Goal: Task Accomplishment & Management: Manage account settings

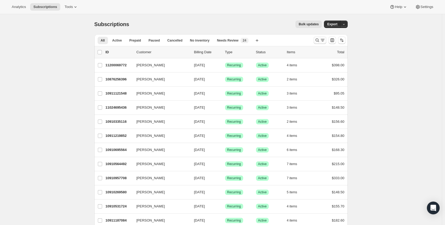
click at [319, 42] on icon "Search and filter results" at bounding box center [317, 40] width 5 height 5
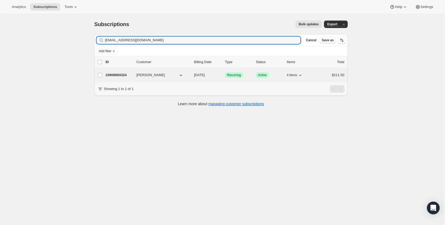
type input "[EMAIL_ADDRESS][DOMAIN_NAME]"
click at [113, 75] on p "10908893324" at bounding box center [119, 75] width 27 height 5
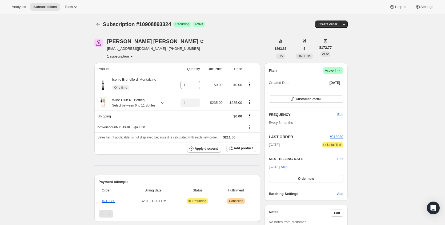
click at [339, 71] on icon at bounding box center [338, 70] width 5 height 5
click at [334, 91] on span "Cancel subscription" at bounding box center [333, 90] width 30 height 4
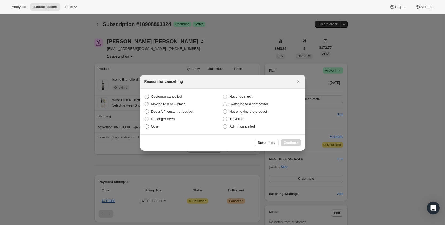
click at [187, 98] on label "Customer cancelled" at bounding box center [183, 96] width 78 height 7
click at [145, 95] on input "Customer cancelled" at bounding box center [145, 95] width 0 height 0
radio input "true"
click at [293, 144] on span "Continue" at bounding box center [291, 143] width 14 height 4
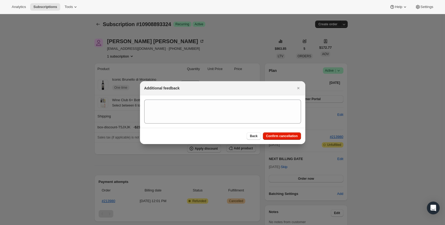
click at [294, 137] on span "Confirm cancellation" at bounding box center [282, 136] width 32 height 4
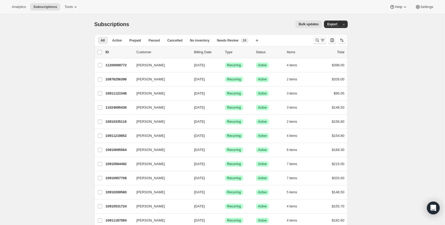
click at [320, 40] on icon "Search and filter results" at bounding box center [317, 40] width 5 height 5
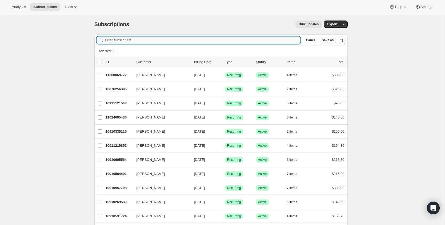
click at [233, 41] on input "Filter subscribers" at bounding box center [203, 40] width 196 height 7
paste input "melissa.a.wilson611@gmail.com"
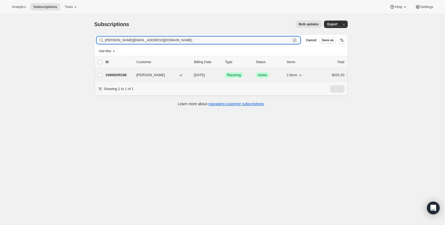
type input "melissa.a.wilson611@gmail.com"
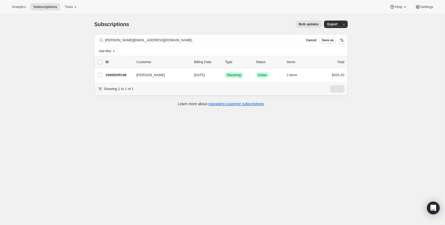
drag, startPoint x: 125, startPoint y: 75, endPoint x: 161, endPoint y: 67, distance: 37.3
click at [125, 75] on p "10908205196" at bounding box center [119, 75] width 27 height 5
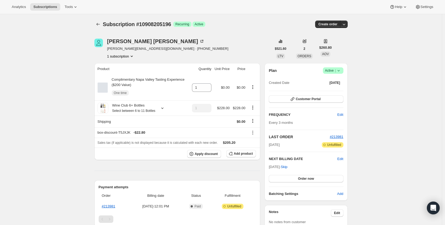
click at [339, 69] on icon at bounding box center [338, 70] width 5 height 5
click at [334, 91] on span "Cancel subscription" at bounding box center [333, 90] width 30 height 4
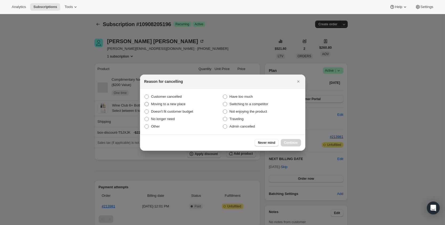
drag, startPoint x: 178, startPoint y: 96, endPoint x: 191, endPoint y: 101, distance: 14.5
click at [178, 96] on span "Customer cancelled" at bounding box center [166, 97] width 31 height 4
click at [145, 95] on input "Customer cancelled" at bounding box center [145, 95] width 0 height 0
radio input "true"
click at [289, 142] on span "Continue" at bounding box center [291, 143] width 14 height 4
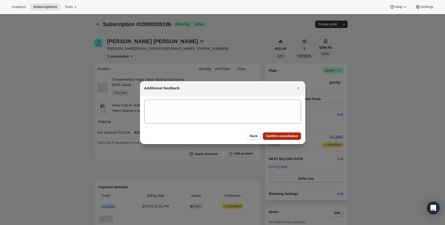
click at [294, 136] on span "Confirm cancellation" at bounding box center [282, 136] width 32 height 4
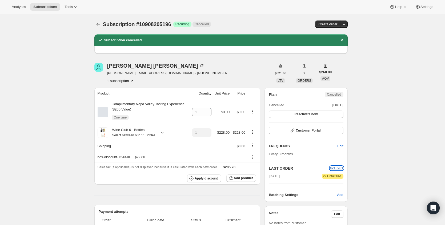
click at [342, 169] on span "#213981" at bounding box center [337, 168] width 14 height 4
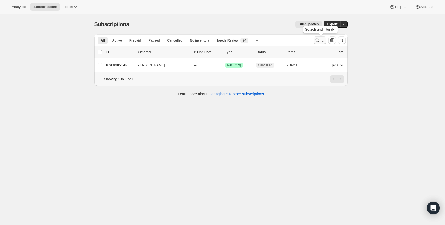
click at [319, 39] on icon "Search and filter results" at bounding box center [317, 40] width 5 height 5
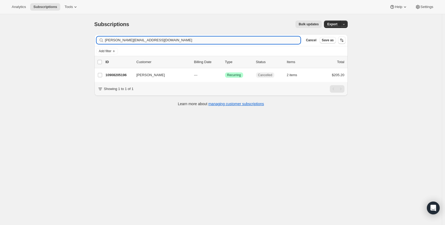
click at [235, 42] on input "melissa.a.wilson611@gmail.com" at bounding box center [203, 40] width 196 height 7
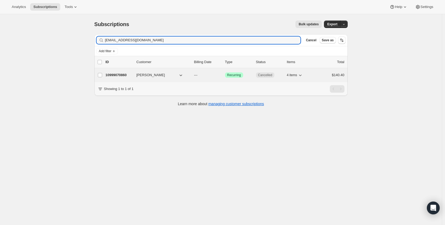
type input "atimberlake09@gmail.com"
click at [112, 75] on p "10999070860" at bounding box center [119, 75] width 27 height 5
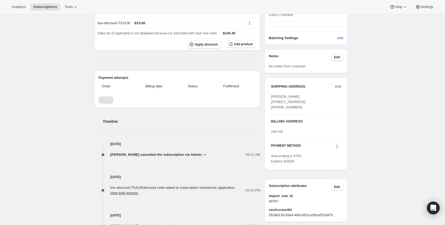
scroll to position [144, 0]
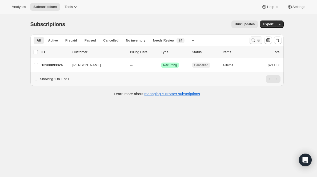
click at [258, 40] on icon "Search and filter results" at bounding box center [258, 40] width 5 height 5
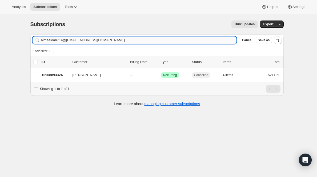
click at [119, 41] on input "aimeeleah714@[EMAIL_ADDRESS][DOMAIN_NAME]" at bounding box center [139, 40] width 196 height 7
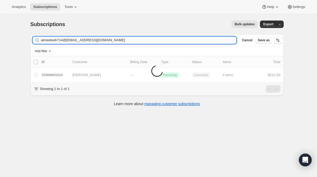
click at [119, 41] on input "aimeeleah714@[EMAIL_ADDRESS][DOMAIN_NAME]" at bounding box center [139, 40] width 196 height 7
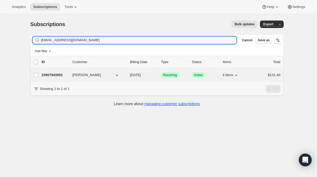
type input "[EMAIL_ADDRESS][DOMAIN_NAME]"
click at [57, 77] on p "10907943052" at bounding box center [55, 75] width 27 height 5
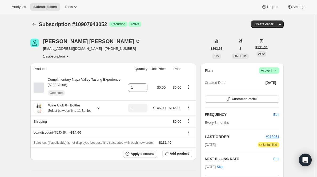
scroll to position [51, 0]
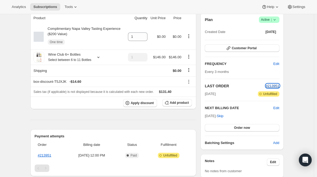
click at [279, 86] on span "#213951" at bounding box center [273, 86] width 14 height 4
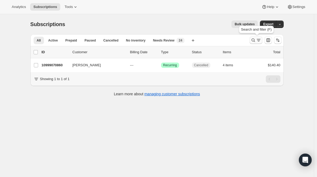
click at [255, 41] on icon "Search and filter results" at bounding box center [253, 40] width 5 height 5
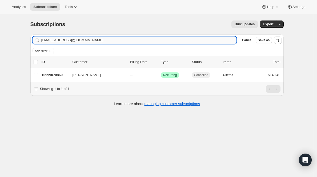
click at [154, 41] on input "atimberlake09@gmail.comkatrad3069@gmail.com" at bounding box center [139, 40] width 196 height 7
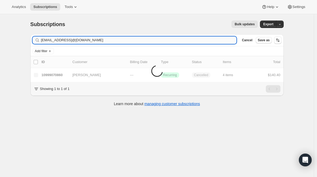
click at [154, 41] on input "atimberlake09@gmail.comkatrad3069@gmail.com" at bounding box center [139, 40] width 196 height 7
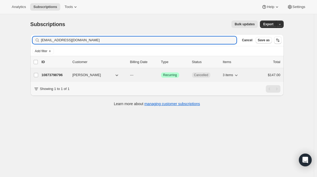
type input "katrad3069@gmail.com"
click at [48, 76] on p "10873798796" at bounding box center [55, 75] width 27 height 5
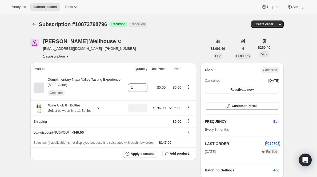
click at [274, 146] on span "#212708" at bounding box center [273, 144] width 14 height 4
